Goal: Browse casually: Explore the website without a specific task or goal

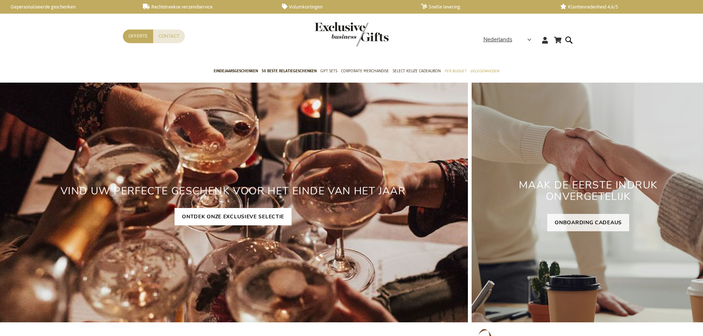
drag, startPoint x: 0, startPoint y: 0, endPoint x: 206, endPoint y: 224, distance: 304.7
click at [206, 225] on link "ONTDEK ONZE EXCLUSIEVE SELECTIE" at bounding box center [233, 216] width 117 height 17
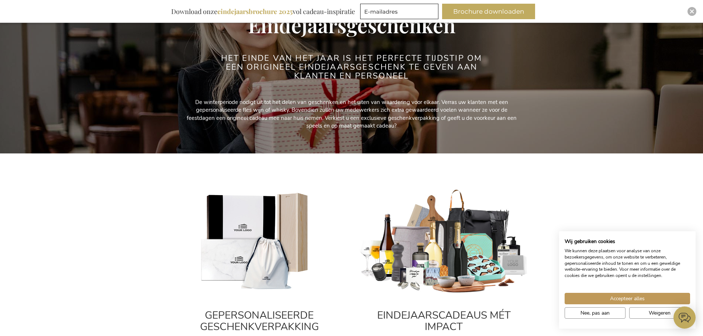
scroll to position [37, 0]
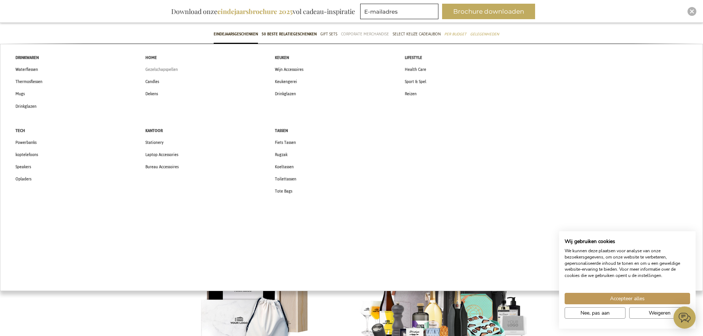
click at [169, 71] on span "Gezelschapspellen" at bounding box center [161, 70] width 32 height 8
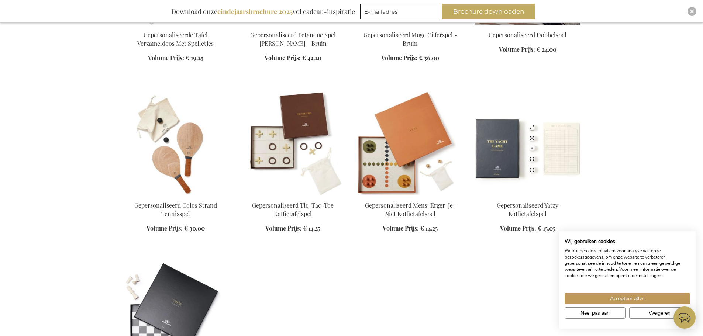
scroll to position [369, 0]
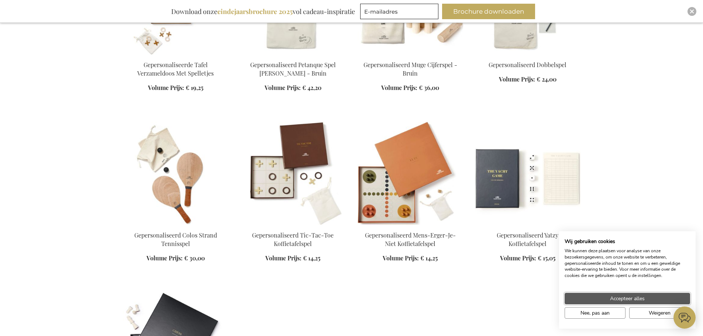
click at [640, 303] on button "Accepteer alles" at bounding box center [628, 298] width 126 height 11
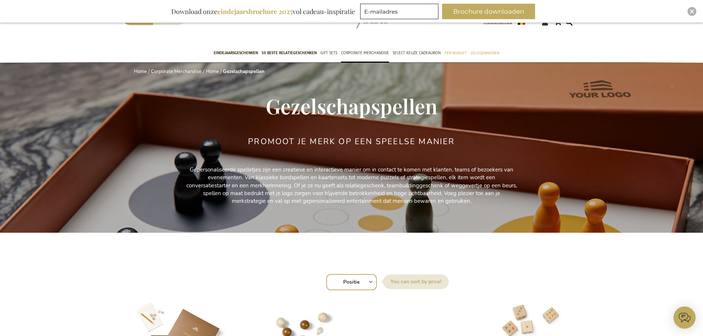
scroll to position [0, 0]
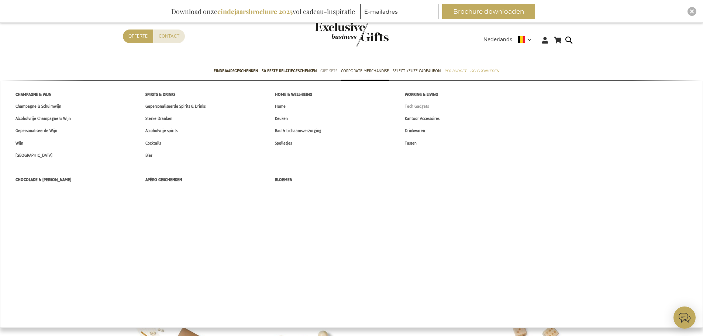
click at [418, 105] on span "Tech Gadgets" at bounding box center [417, 107] width 24 height 8
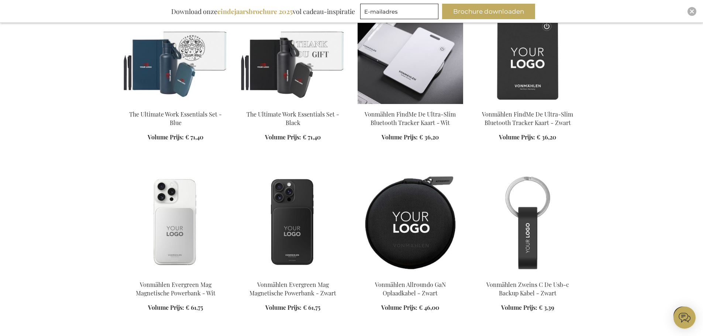
scroll to position [591, 0]
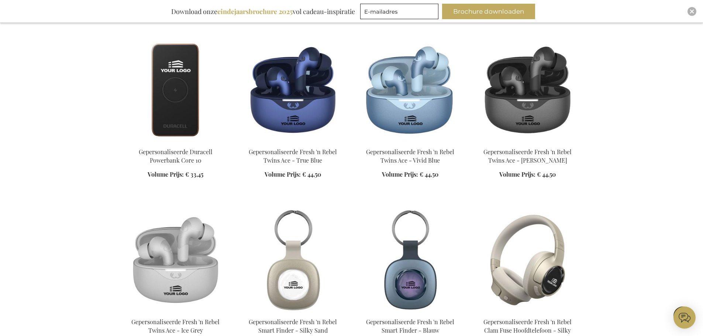
scroll to position [1255, 0]
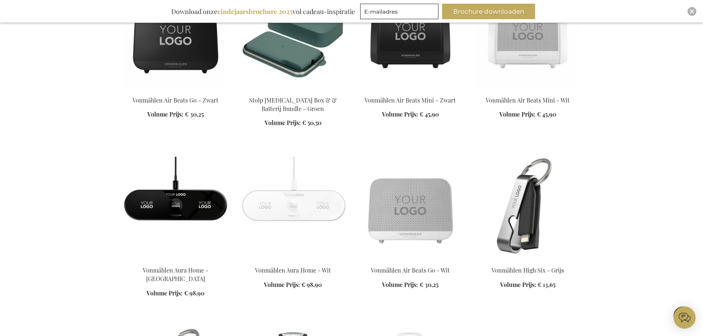
scroll to position [2363, 0]
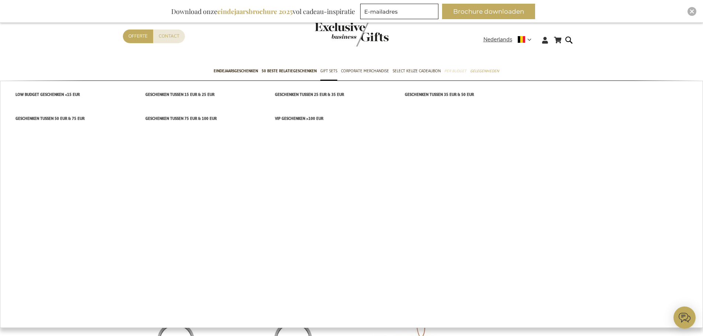
click at [449, 69] on span "Per Budget" at bounding box center [455, 71] width 22 height 8
click at [448, 95] on span "Geschenken tussen 35 EUR & 50 EUR" at bounding box center [439, 95] width 69 height 8
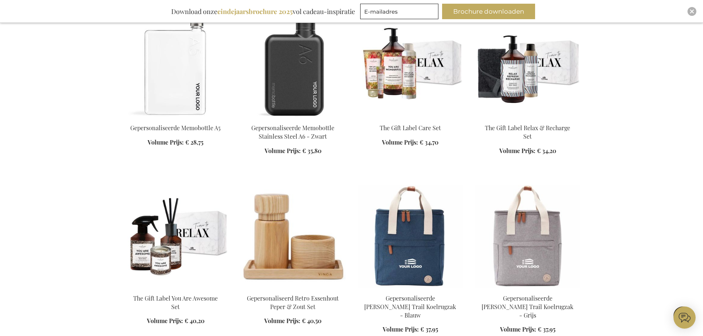
scroll to position [1772, 0]
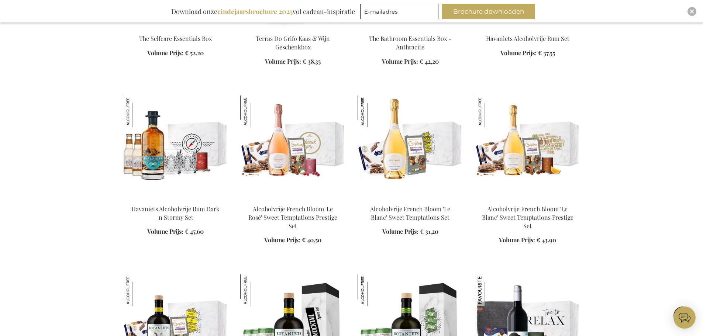
scroll to position [4061, 0]
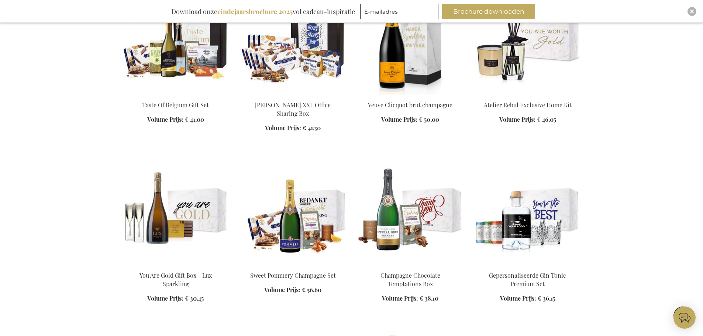
scroll to position [49, 0]
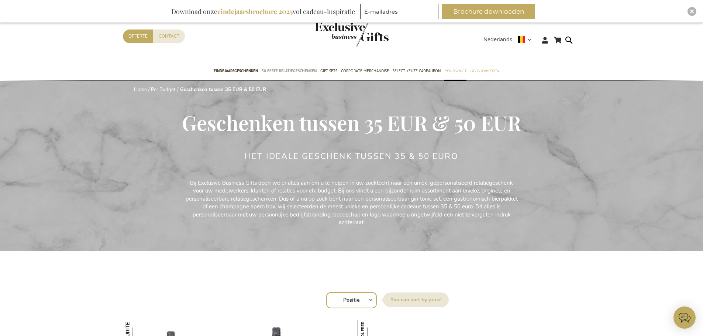
click at [277, 66] on link "50 beste relatiegeschenken" at bounding box center [289, 71] width 55 height 18
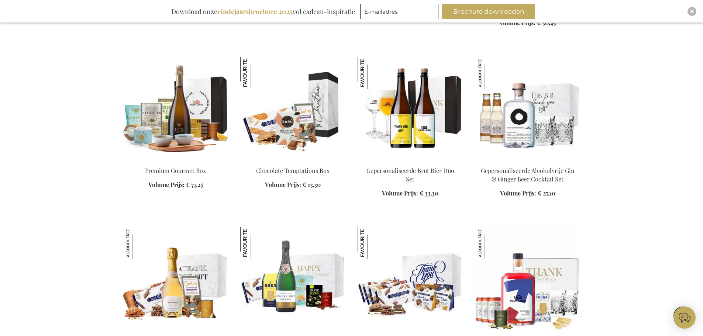
scroll to position [1366, 0]
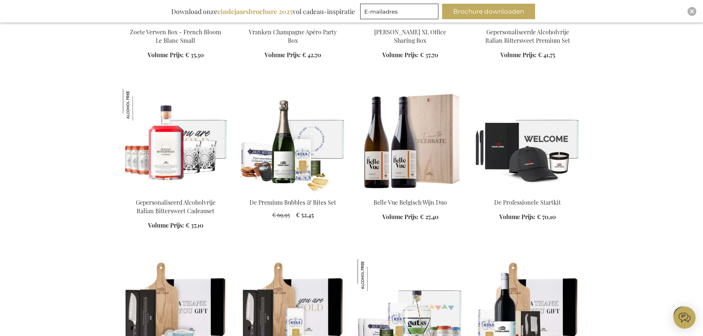
scroll to position [1551, 0]
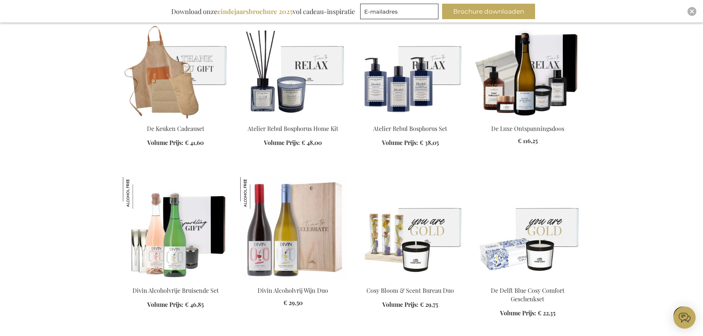
scroll to position [2178, 0]
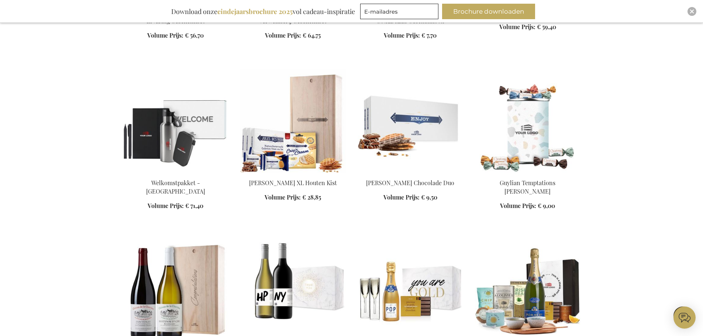
scroll to position [2806, 0]
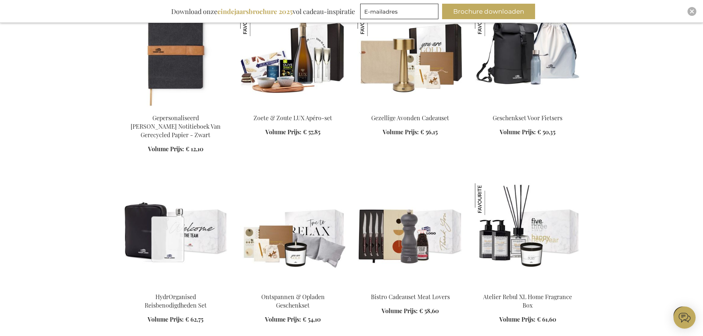
scroll to position [3286, 0]
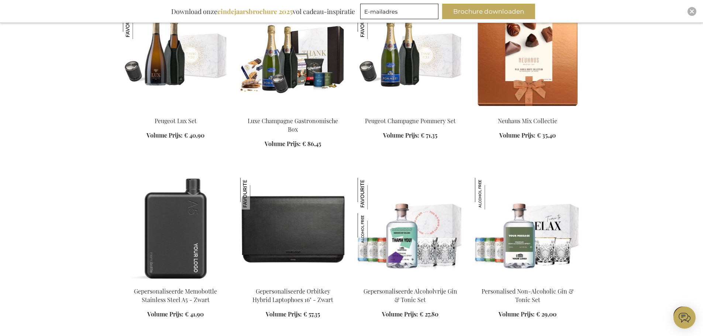
scroll to position [3766, 0]
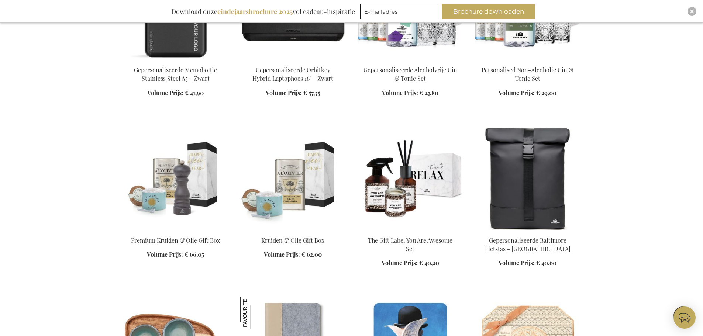
scroll to position [4024, 0]
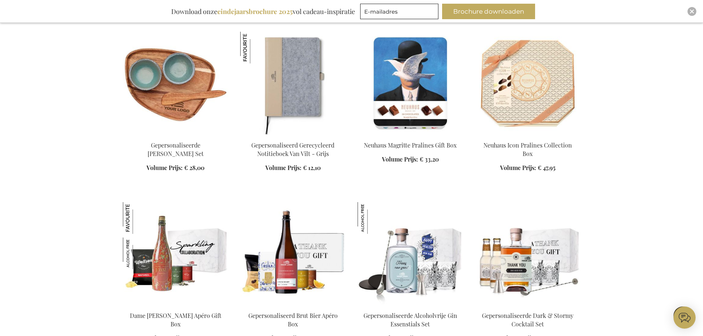
scroll to position [141, 0]
